Goal: Find specific page/section: Find specific page/section

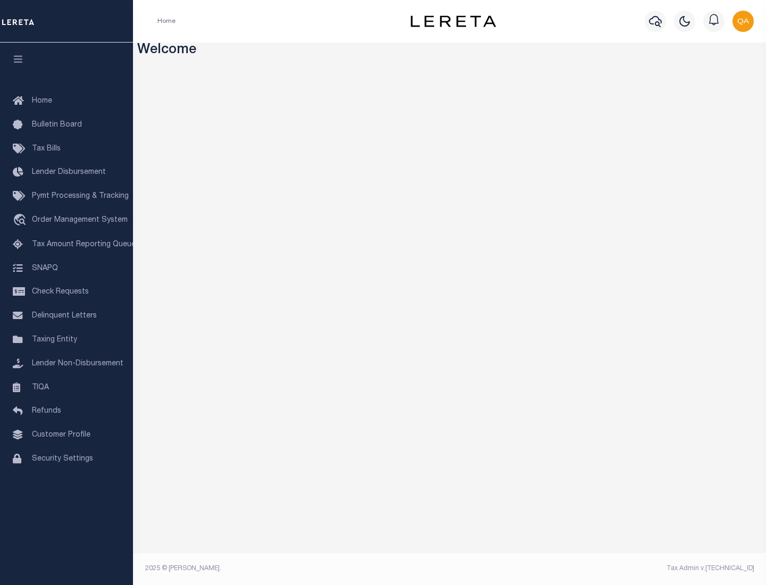
click at [66, 387] on link "TIQA" at bounding box center [66, 388] width 133 height 24
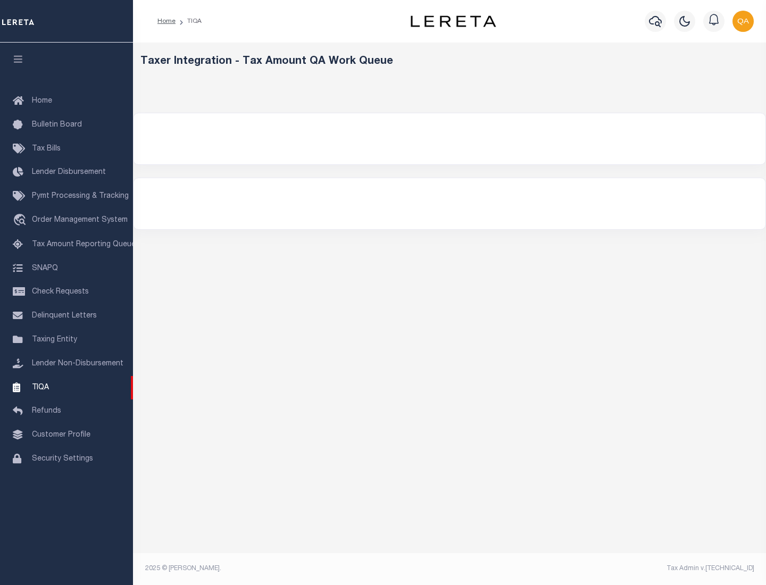
select select "200"
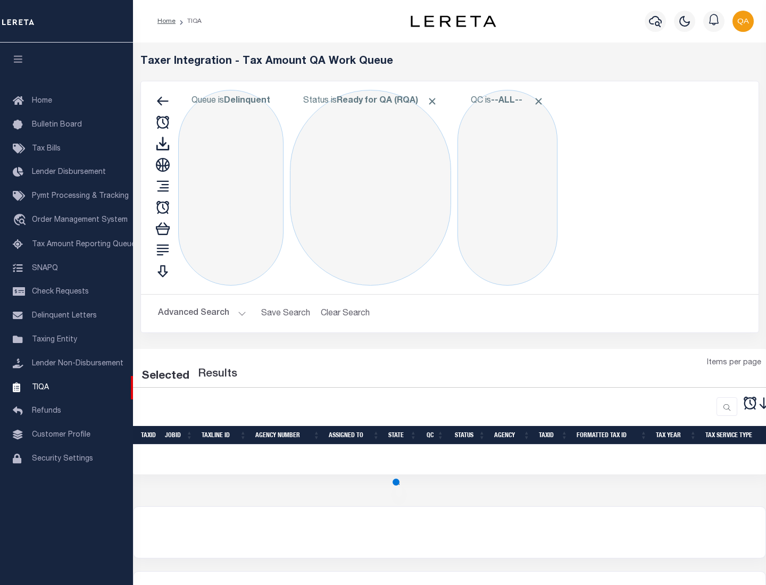
select select "200"
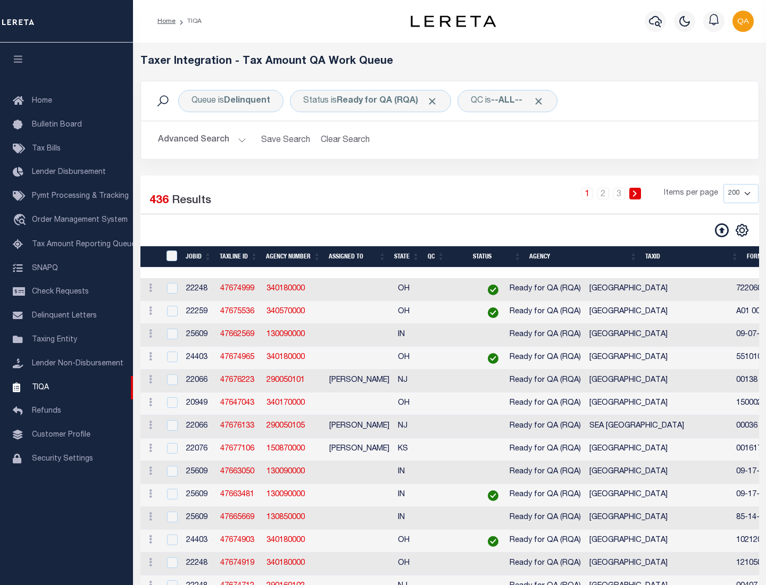
click at [435, 101] on span "Click to Remove" at bounding box center [431, 101] width 11 height 11
